Goal: Transaction & Acquisition: Book appointment/travel/reservation

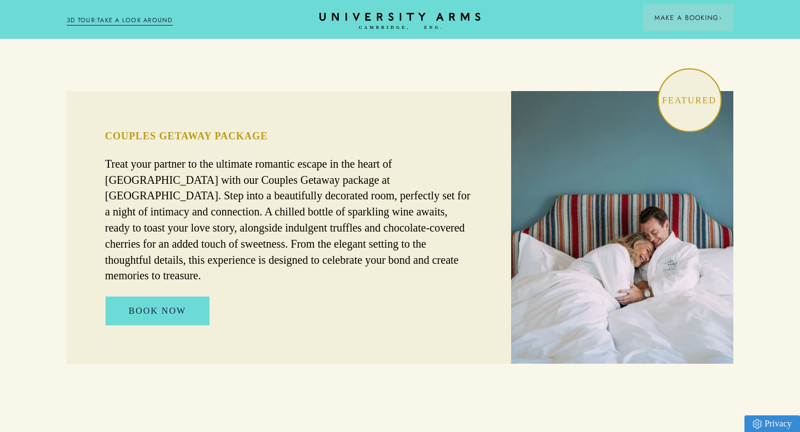
scroll to position [724, 0]
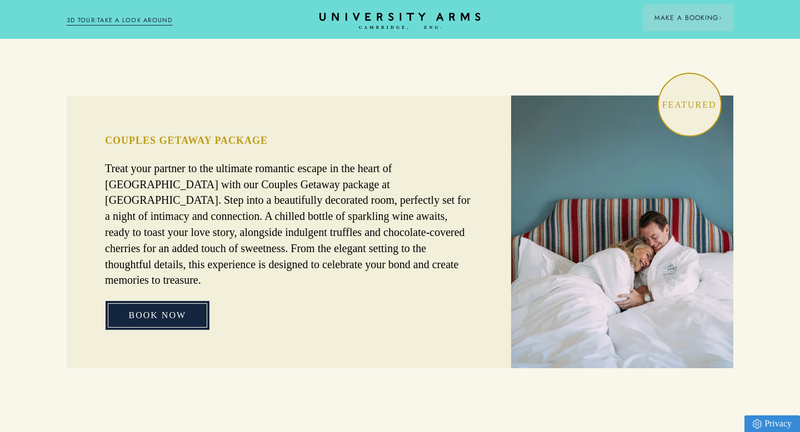
click at [154, 301] on link "BOOK NOW" at bounding box center [158, 315] width 104 height 29
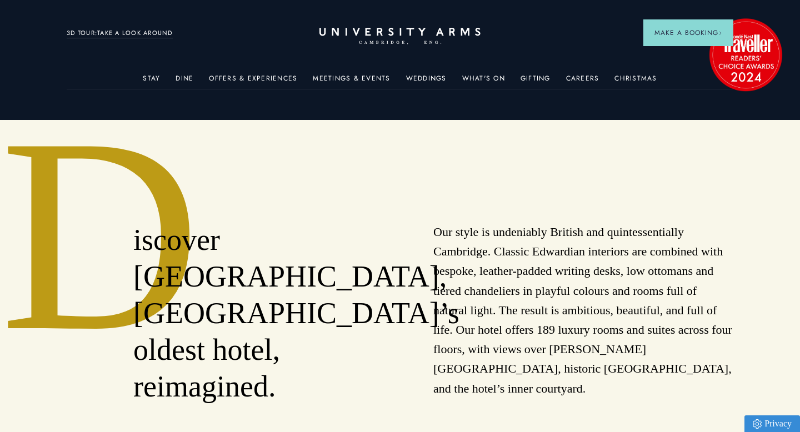
scroll to position [0, 0]
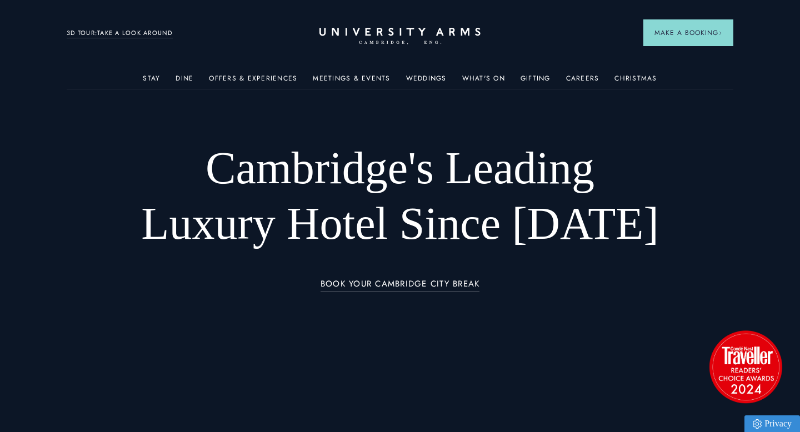
click at [240, 71] on div "Offers & Experiences" at bounding box center [253, 78] width 88 height 22
click at [241, 78] on link "Offers & Experiences" at bounding box center [253, 81] width 88 height 14
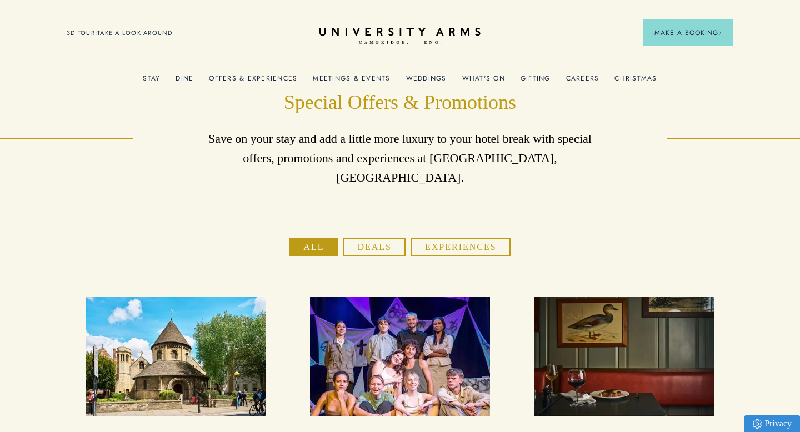
click at [491, 74] on link "What's On" at bounding box center [483, 81] width 43 height 14
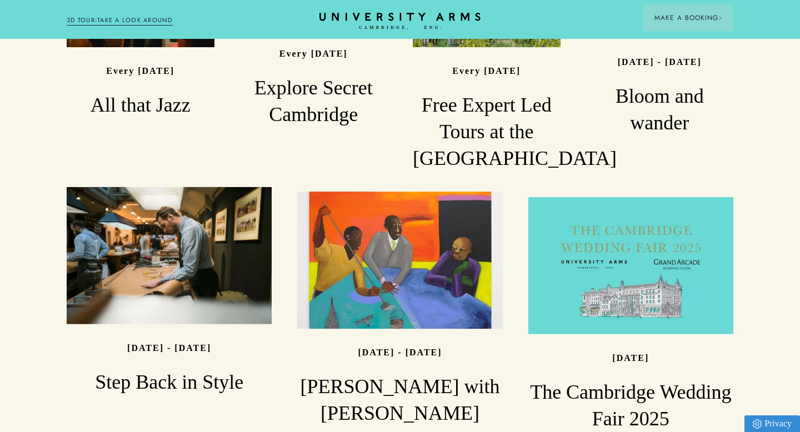
scroll to position [803, 0]
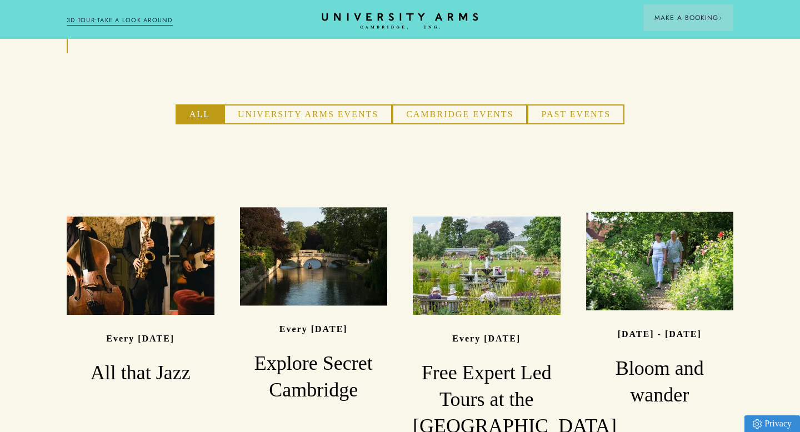
click at [382, 21] on icon "CAMBRIDGE’S LEADING LUXURY HOTEL SINCE [DATE]" at bounding box center [400, 21] width 156 height 17
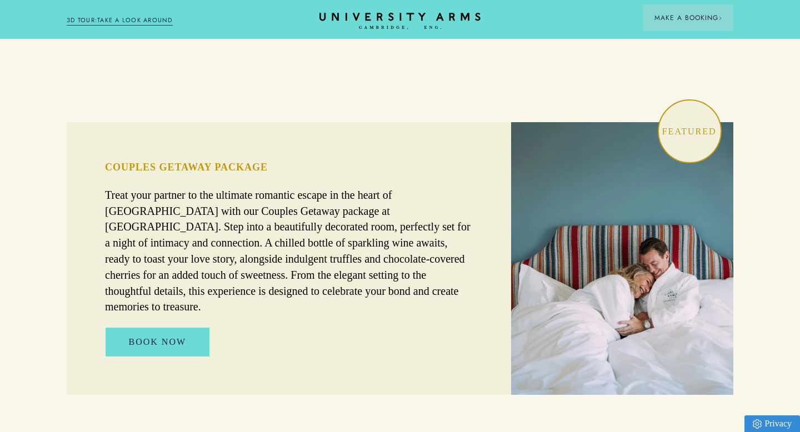
scroll to position [697, 0]
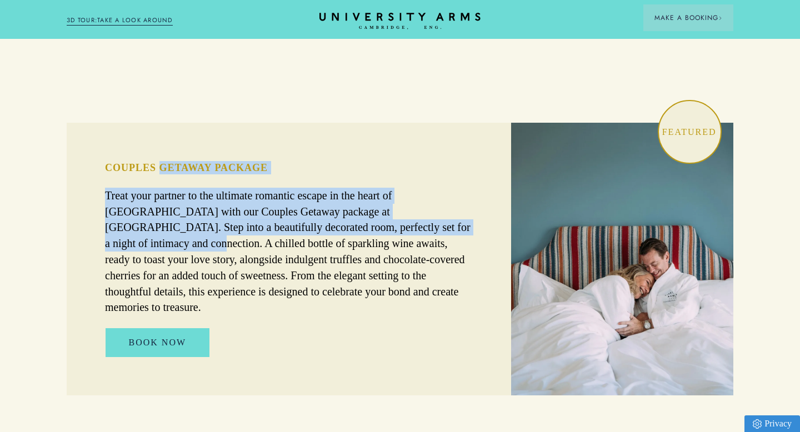
drag, startPoint x: 166, startPoint y: 143, endPoint x: 427, endPoint y: 209, distance: 269.3
click at [420, 208] on div "COUPLES GETAWAY PACKAGE Treat your partner to the ultimate romantic escape in t…" at bounding box center [289, 259] width 444 height 272
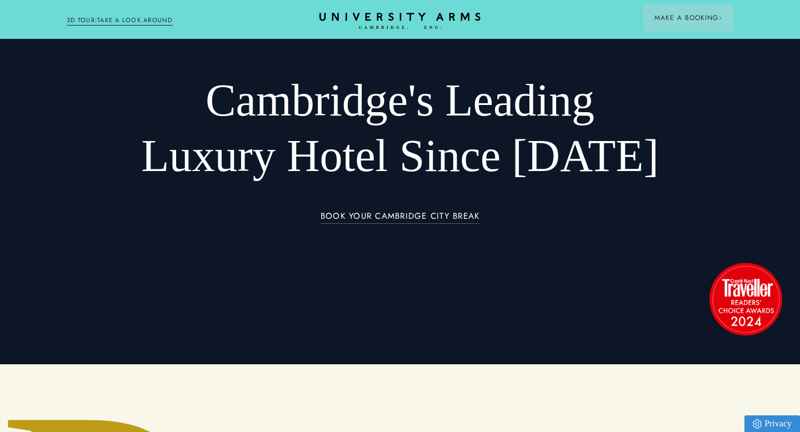
scroll to position [0, 0]
